Goal: Information Seeking & Learning: Learn about a topic

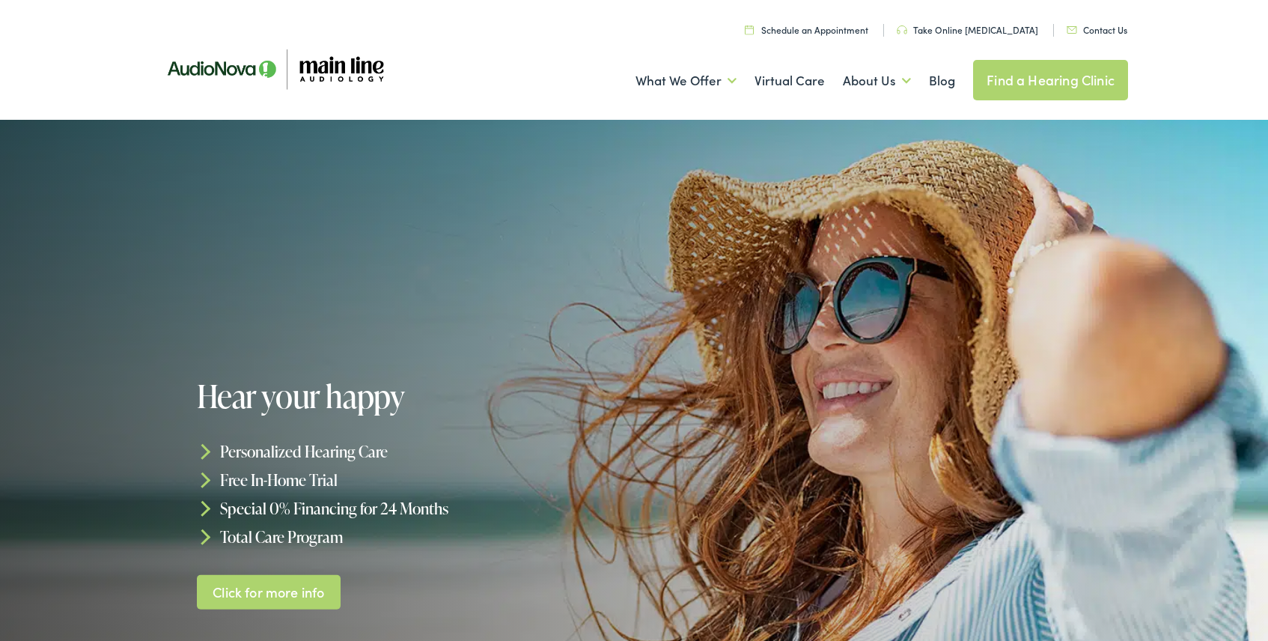
click at [272, 600] on link "Click for more info" at bounding box center [269, 591] width 144 height 35
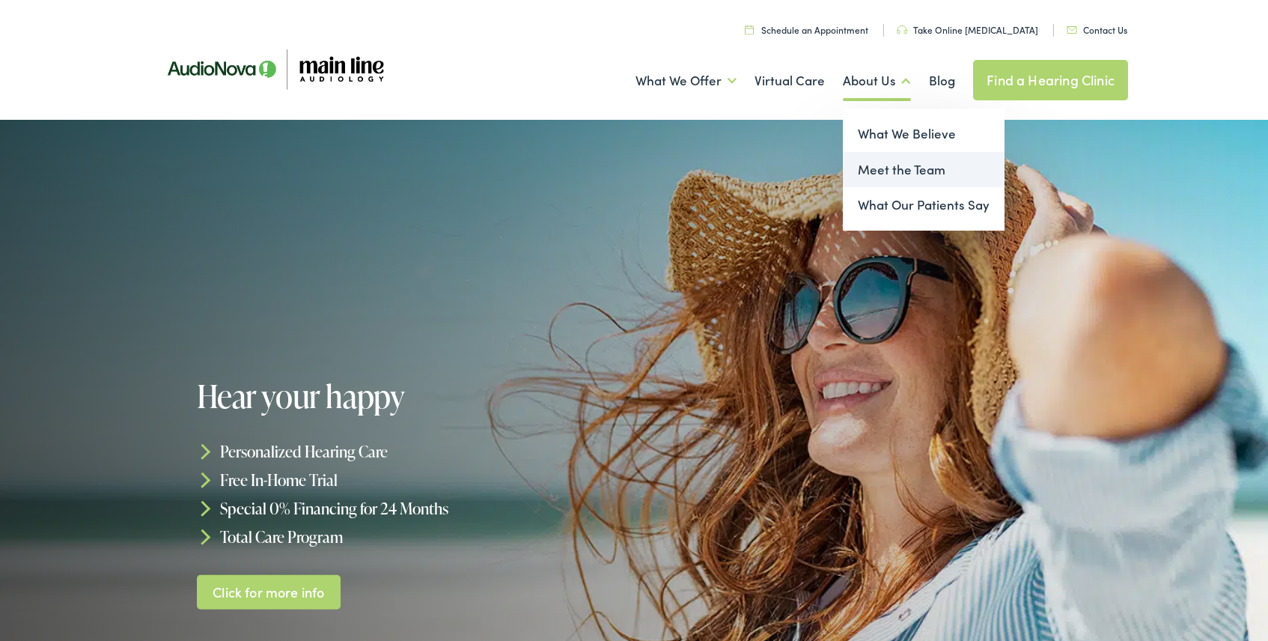
click at [907, 167] on link "Meet the Team" at bounding box center [924, 170] width 162 height 36
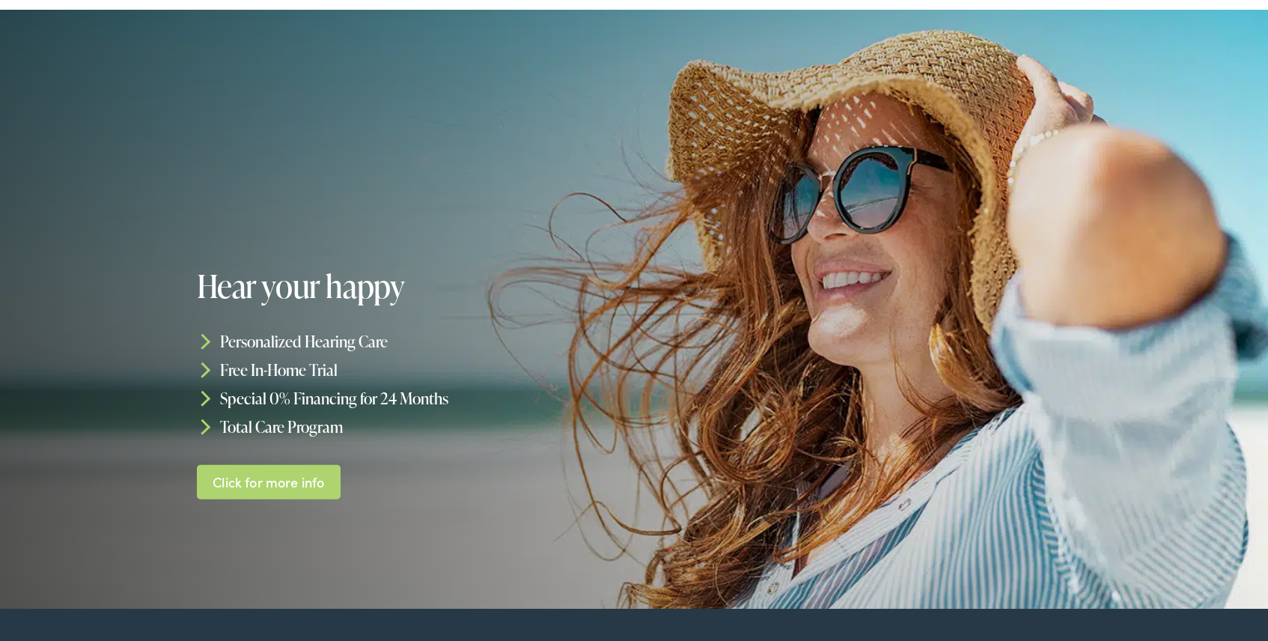
scroll to position [101, 0]
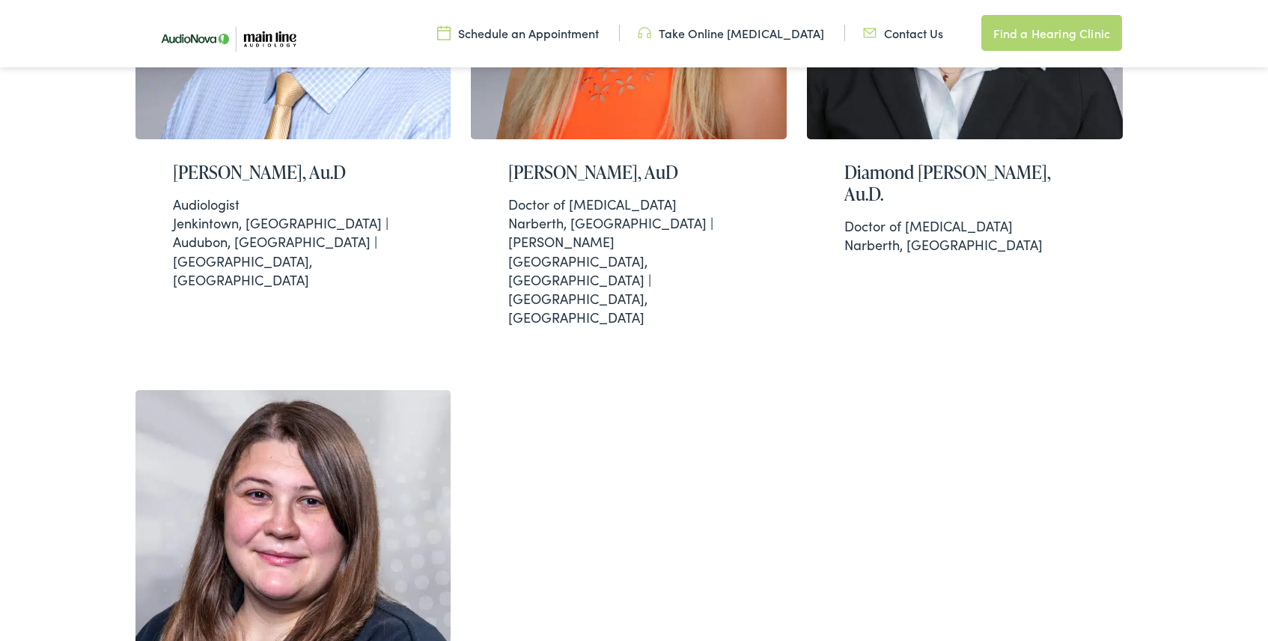
scroll to position [710, 0]
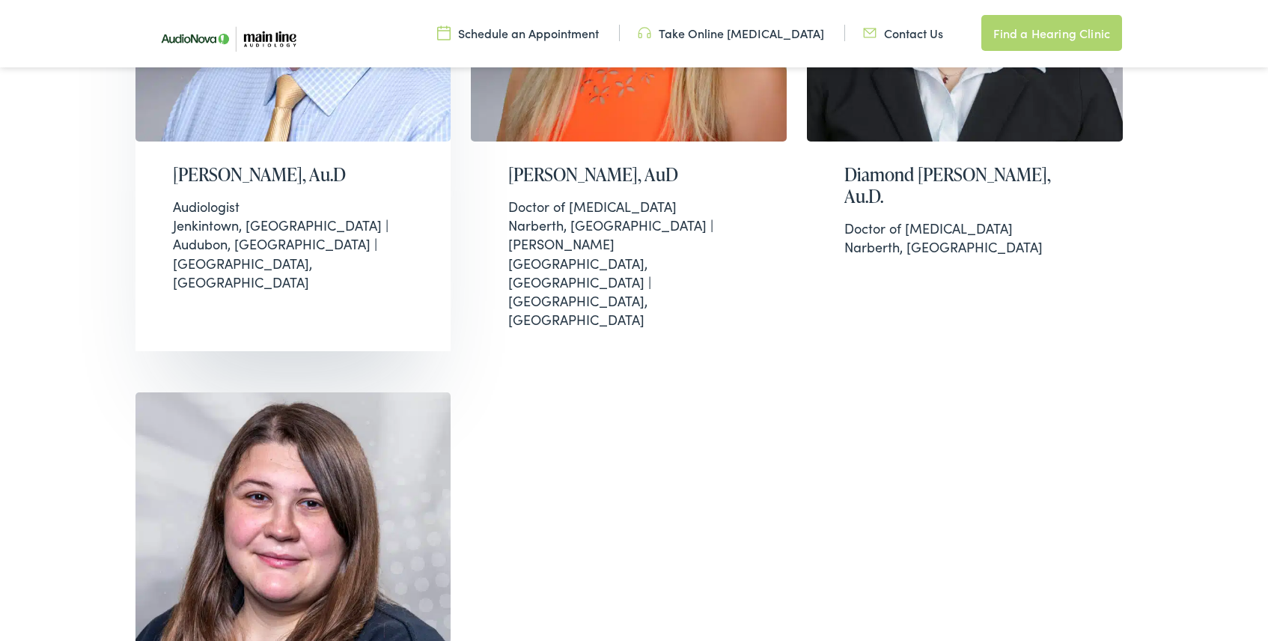
click at [249, 185] on h2 "Brian Harrington, Au.D" at bounding box center [293, 175] width 241 height 22
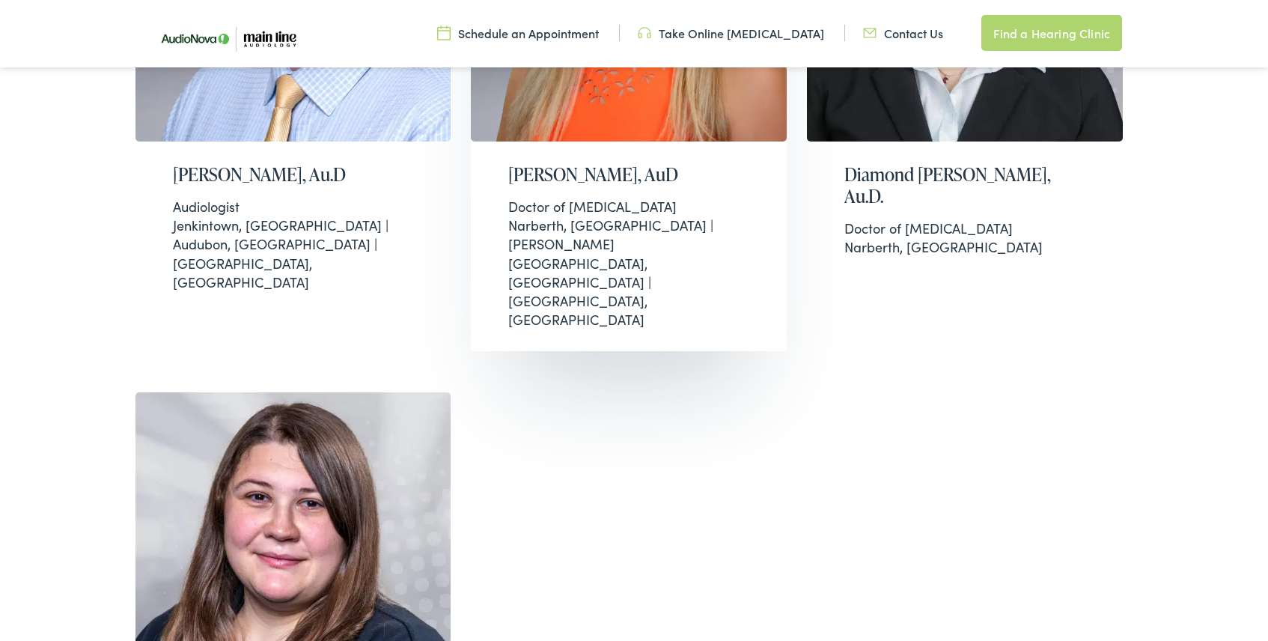
click at [675, 175] on h2 "Christi-Marie Williamson, AuD" at bounding box center [628, 175] width 241 height 22
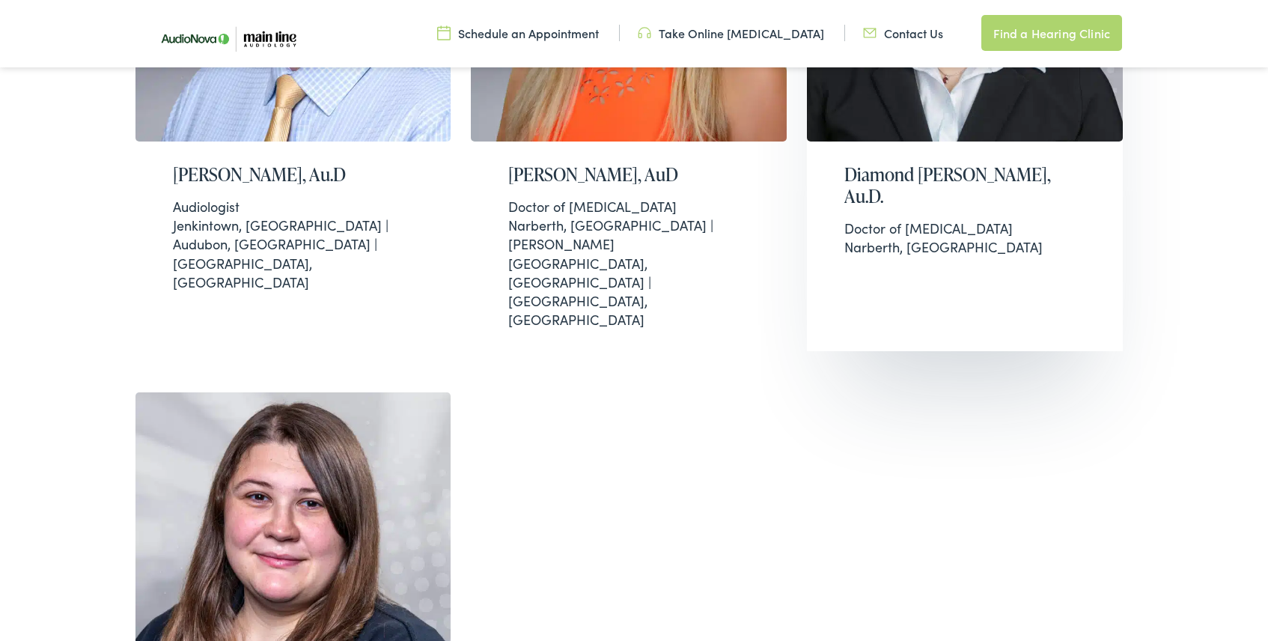
click at [936, 177] on h2 "Diamond Prus, Au.D." at bounding box center [964, 185] width 241 height 43
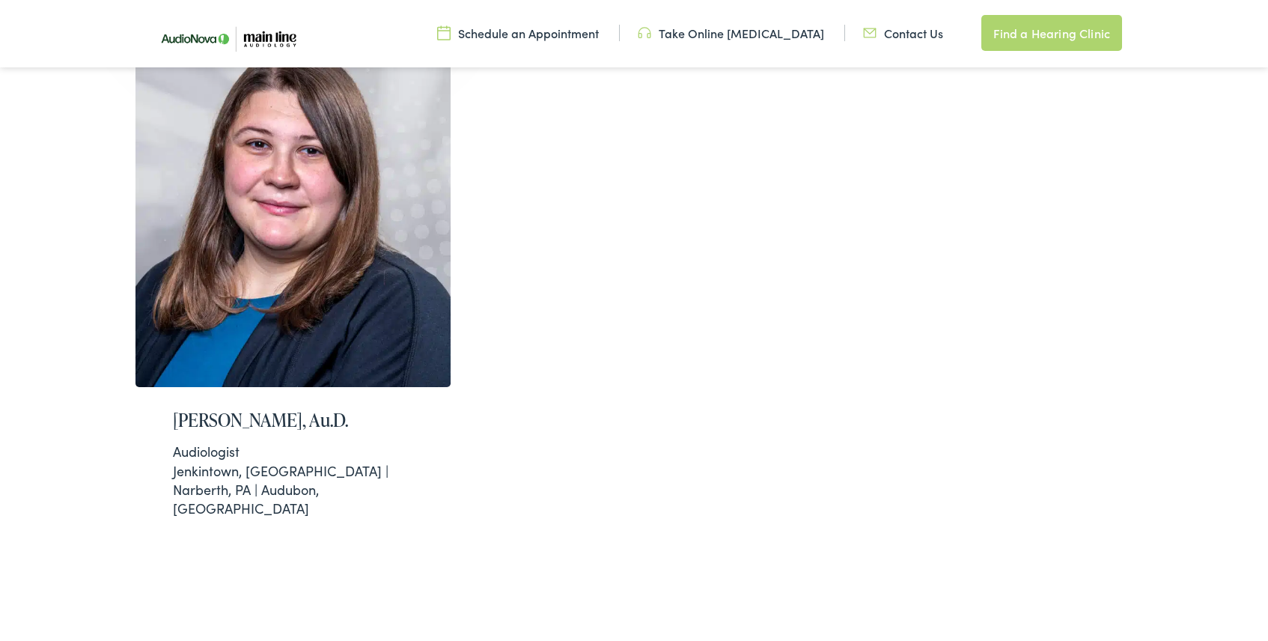
scroll to position [1094, 0]
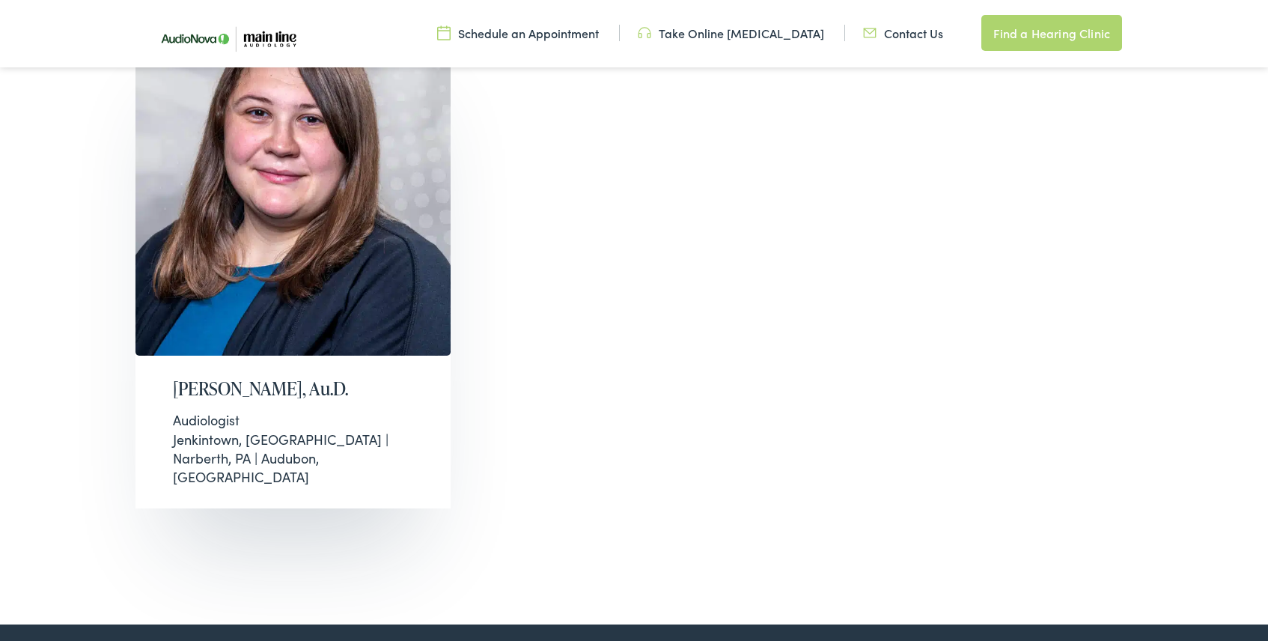
click at [299, 378] on h2 "Rebekah Mills-Prevo, Au.D." at bounding box center [293, 389] width 241 height 22
